Goal: Download file/media

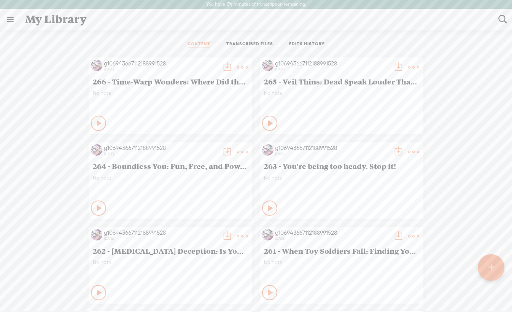
click at [488, 268] on t at bounding box center [491, 267] width 6 height 17
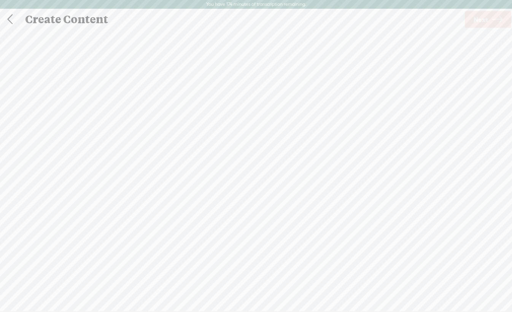
scroll to position [0, 0]
click at [480, 21] on span "Next" at bounding box center [481, 19] width 14 height 19
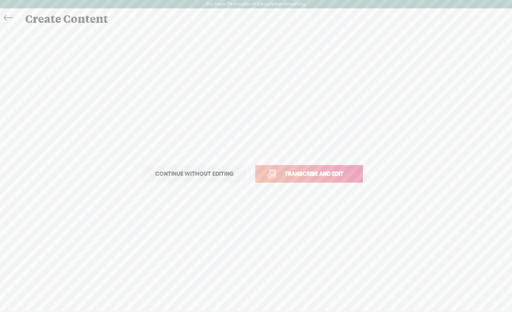
click at [323, 171] on span "Transcribe and edit" at bounding box center [314, 173] width 75 height 9
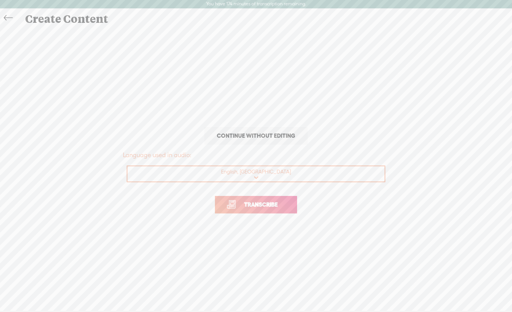
click at [258, 205] on span "Transcribe" at bounding box center [260, 204] width 49 height 9
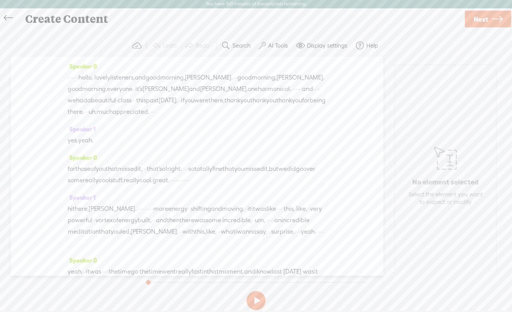
drag, startPoint x: 98, startPoint y: 78, endPoint x: 65, endPoint y: 78, distance: 32.7
click at [65, 78] on div "Speaker 0 · · · · · · · hello, · lovely listeners, and good morning, [PERSON_NA…" at bounding box center [197, 166] width 373 height 219
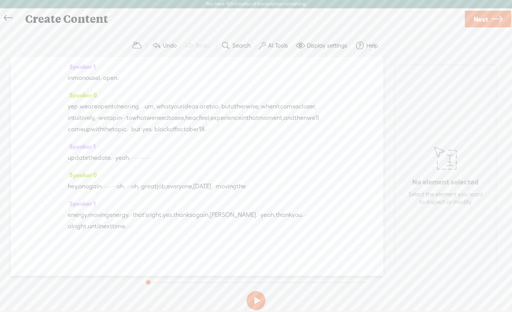
scroll to position [2867, 0]
drag, startPoint x: 137, startPoint y: 228, endPoint x: 172, endPoint y: 225, distance: 35.5
click at [171, 227] on div "energy. moving energy. · · that's right. yes. thanks again, [PERSON_NAME]. · · …" at bounding box center [197, 220] width 259 height 23
click at [279, 44] on label "AI Tools" at bounding box center [278, 46] width 20 height 8
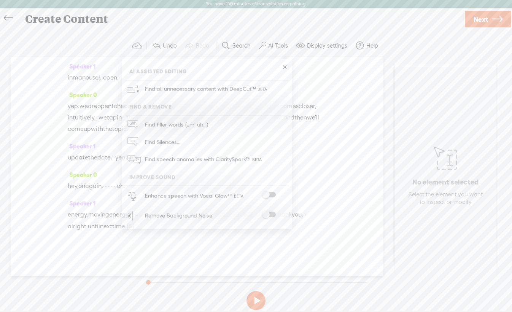
click at [273, 214] on span at bounding box center [269, 214] width 14 height 5
click at [489, 18] on link "Next" at bounding box center [488, 19] width 46 height 17
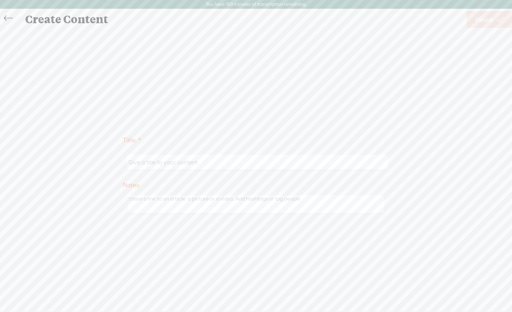
click at [140, 162] on input "text" at bounding box center [257, 162] width 261 height 15
paste input "Beliefs Shattered: Transformative Energy Shifts"
click at [130, 163] on input "Beliefs Shattered: Transformative Energy Shifts" at bounding box center [257, 162] width 261 height 15
type input "267 - Beliefs Shattered: Transformative Energy Shifts"
click at [494, 17] on link "Finish" at bounding box center [490, 19] width 46 height 17
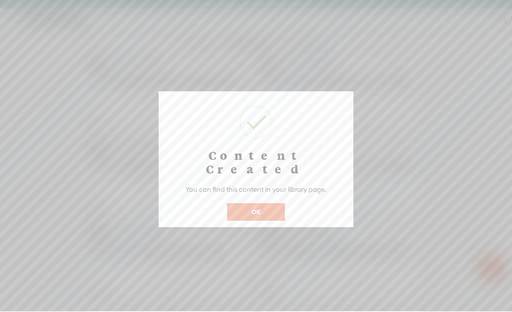
click at [258, 203] on button "OK" at bounding box center [256, 211] width 58 height 17
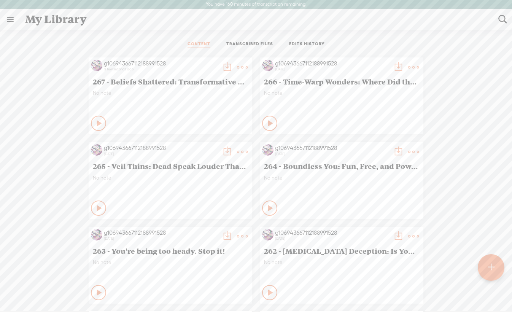
click at [225, 69] on t at bounding box center [227, 67] width 11 height 11
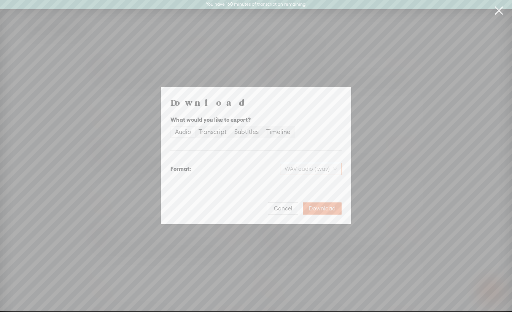
click at [318, 170] on span "WAV audio (.wav)" at bounding box center [311, 168] width 52 height 11
click at [303, 187] on div "MP3 audio (.mp3)" at bounding box center [304, 185] width 62 height 8
click at [325, 209] on span "Download" at bounding box center [322, 209] width 27 height 8
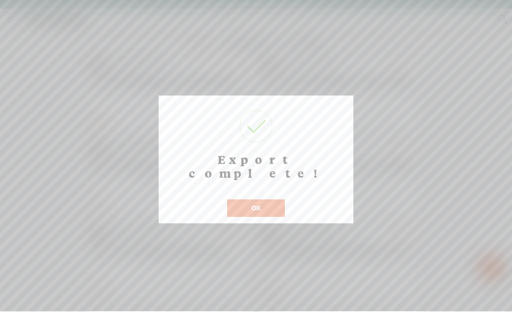
click at [245, 199] on button "OK" at bounding box center [256, 207] width 58 height 17
